Goal: Task Accomplishment & Management: Manage account settings

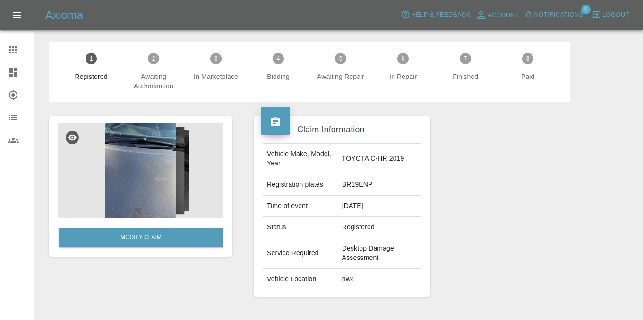
scroll to position [222, 0]
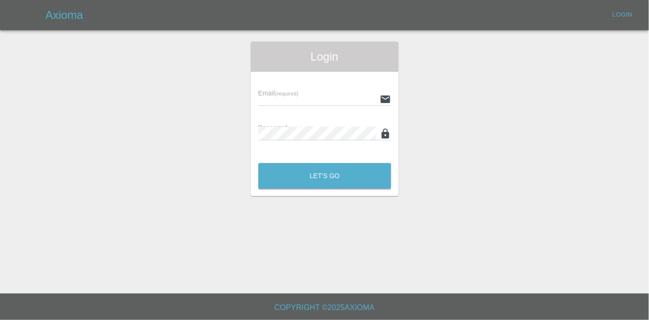
click at [302, 97] on input "text" at bounding box center [317, 99] width 118 height 14
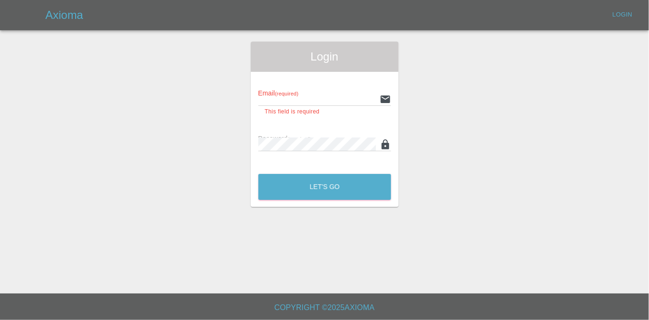
type input "[EMAIL_ADDRESS][DOMAIN_NAME]"
click at [258, 174] on button "Let's Go" at bounding box center [324, 187] width 133 height 26
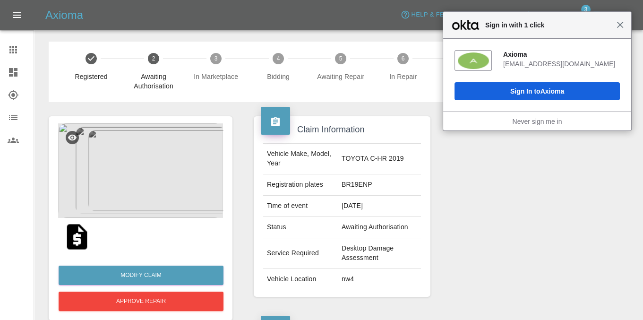
click at [618, 22] on span "Close" at bounding box center [619, 24] width 7 height 7
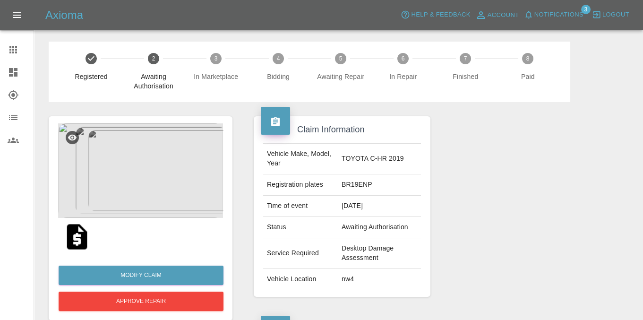
click at [76, 235] on img at bounding box center [77, 236] width 30 height 30
